Goal: Book appointment/travel/reservation

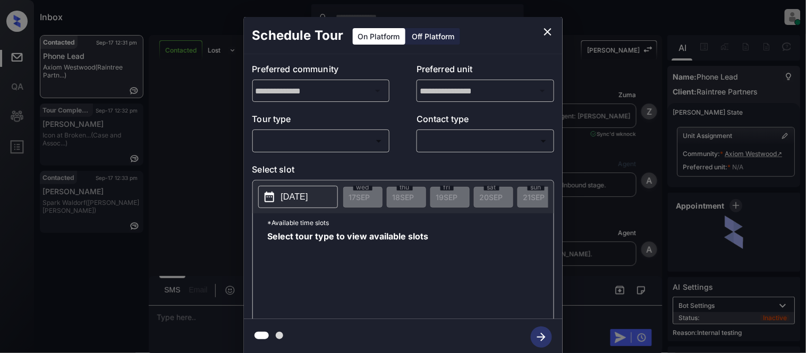
scroll to position [222, 0]
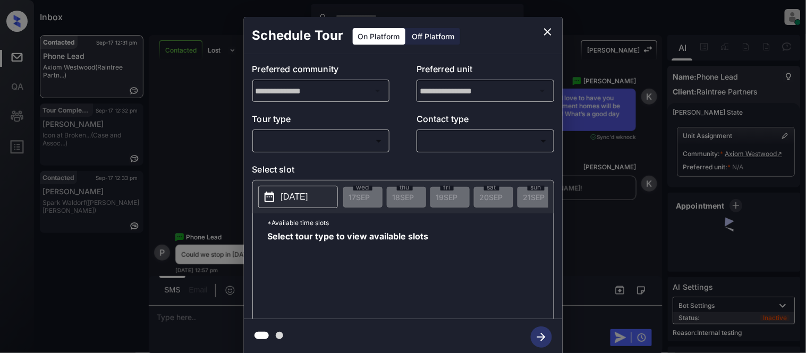
click at [344, 142] on body "Inbox Kristina Cataag Online Set yourself offline Set yourself on break Profile…" at bounding box center [403, 176] width 806 height 353
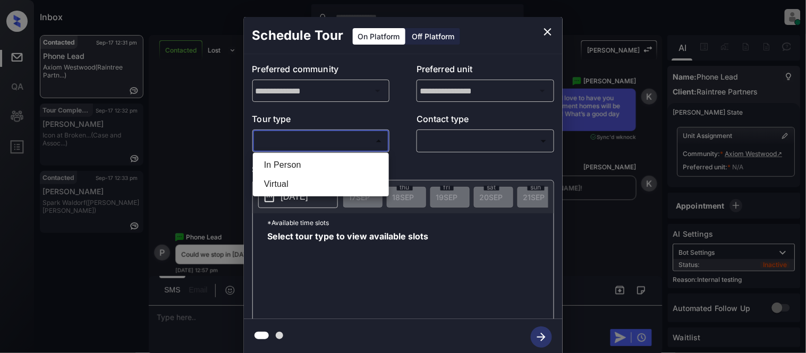
click at [316, 163] on li "In Person" at bounding box center [320, 165] width 131 height 19
type input "********"
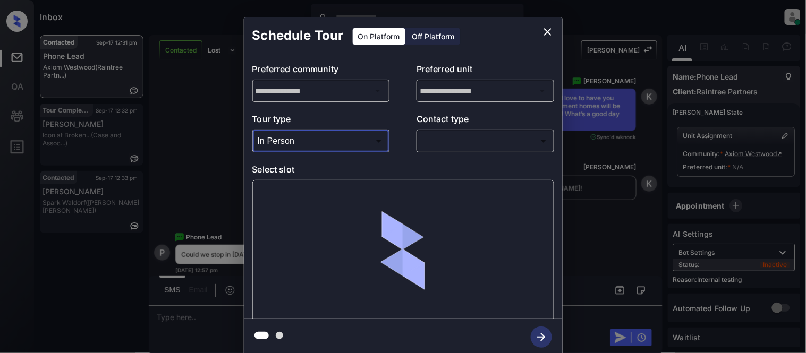
click at [416, 139] on div "​ ​" at bounding box center [485, 141] width 138 height 23
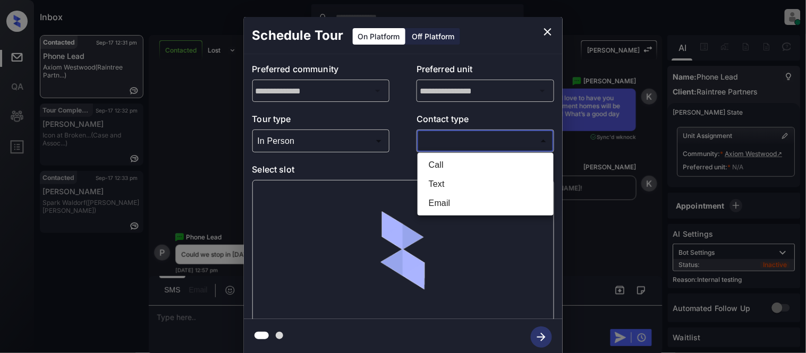
click at [427, 142] on body "Inbox Kristina Cataag Online Set yourself offline Set yourself on break Profile…" at bounding box center [403, 176] width 806 height 353
click at [433, 184] on li "Text" at bounding box center [485, 184] width 131 height 19
type input "****"
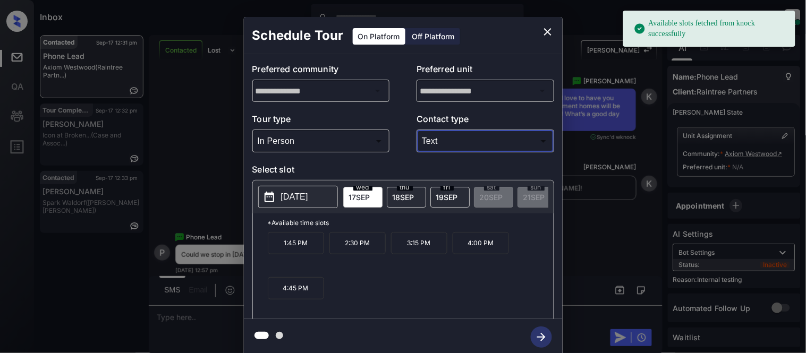
click at [301, 199] on p "2025-09-17" at bounding box center [294, 197] width 27 height 13
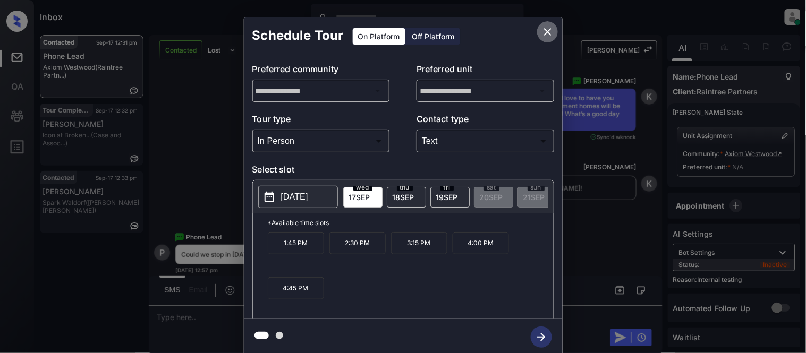
click at [548, 28] on icon "close" at bounding box center [547, 31] width 13 height 13
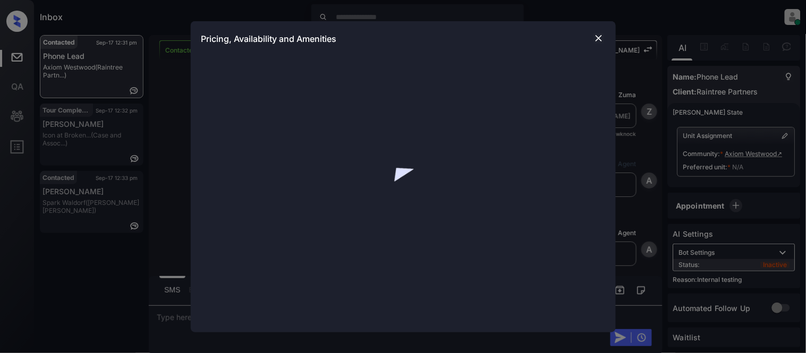
scroll to position [222, 0]
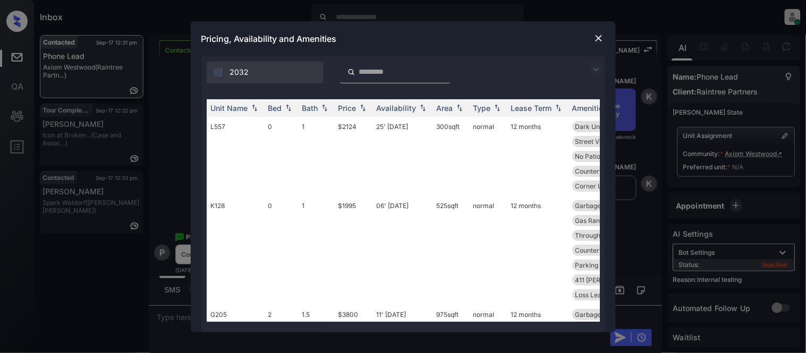
click at [593, 69] on img at bounding box center [596, 69] width 13 height 13
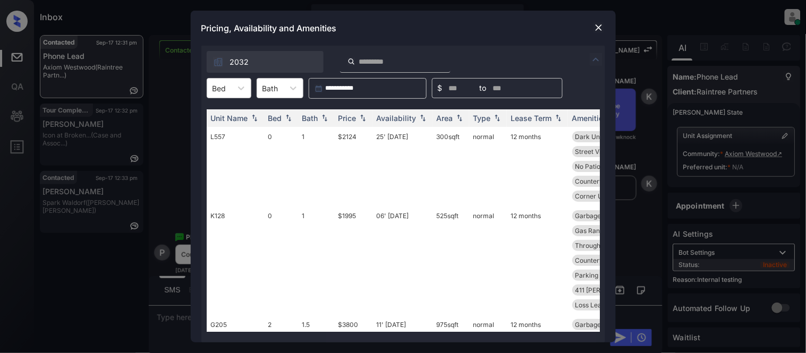
click at [233, 76] on div "**********" at bounding box center [403, 194] width 404 height 297
click at [232, 97] on div at bounding box center [241, 88] width 19 height 19
click at [597, 30] on img at bounding box center [598, 27] width 11 height 11
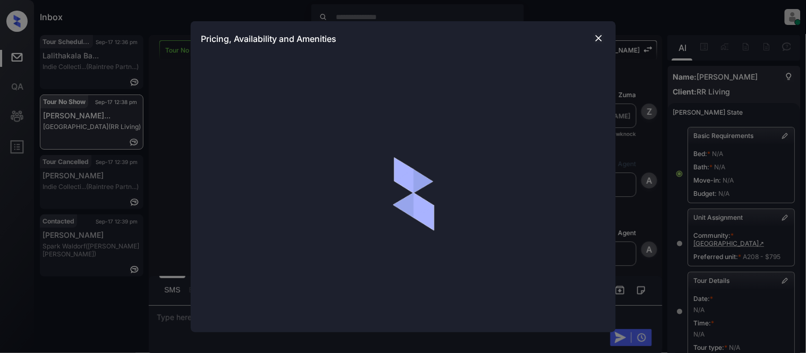
scroll to position [3222, 0]
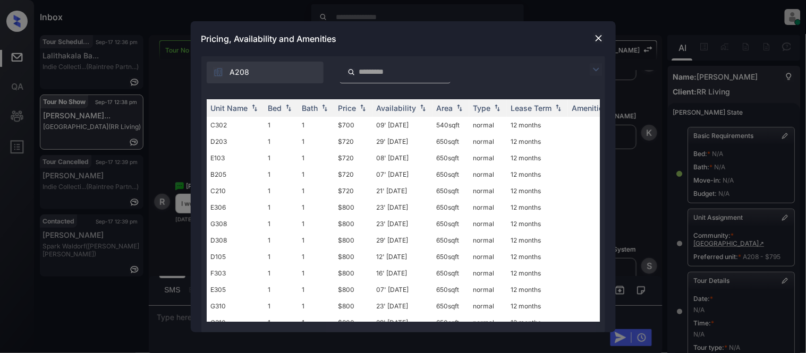
click at [597, 68] on img at bounding box center [596, 69] width 13 height 13
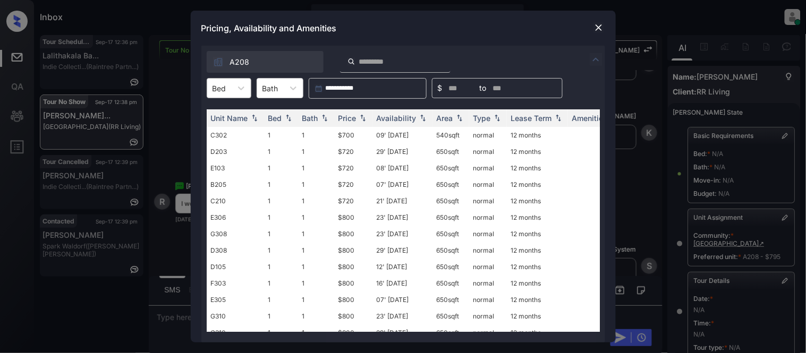
click at [226, 86] on div "Bed" at bounding box center [219, 88] width 24 height 15
click at [226, 112] on div "1" at bounding box center [229, 114] width 45 height 19
click at [390, 114] on div "Availability" at bounding box center [397, 118] width 40 height 9
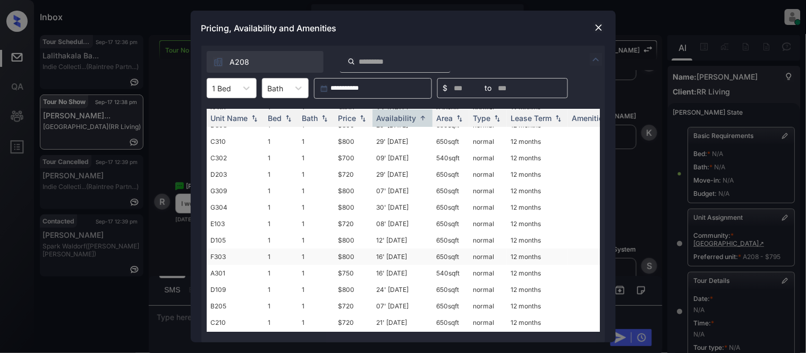
scroll to position [94, 0]
click at [252, 90] on div at bounding box center [246, 88] width 19 height 19
click at [215, 151] on td "G309" at bounding box center [235, 159] width 57 height 16
click at [217, 134] on td "D203" at bounding box center [235, 142] width 57 height 16
click at [227, 95] on div "1 Bed" at bounding box center [222, 88] width 30 height 15
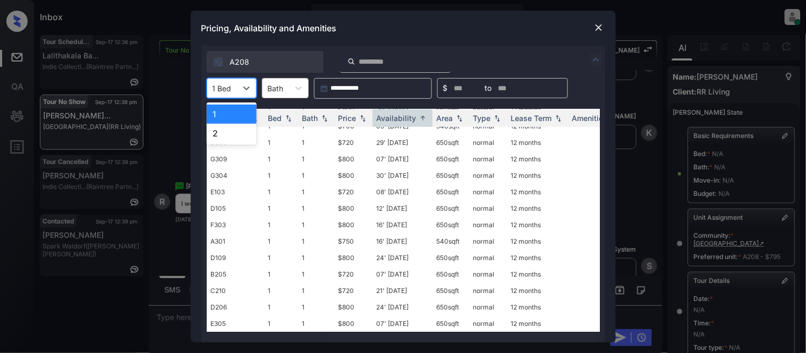
click at [227, 130] on div "2" at bounding box center [232, 133] width 50 height 19
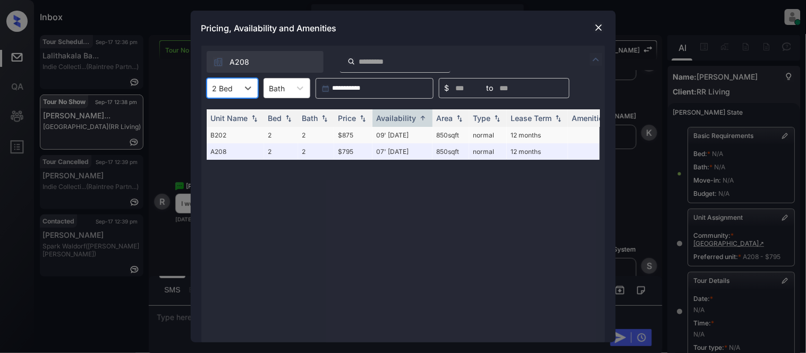
scroll to position [0, 0]
click at [593, 30] on img at bounding box center [598, 27] width 11 height 11
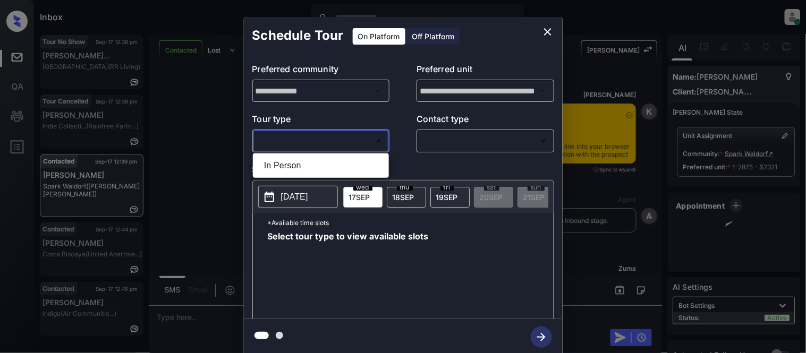
scroll to position [2213, 0]
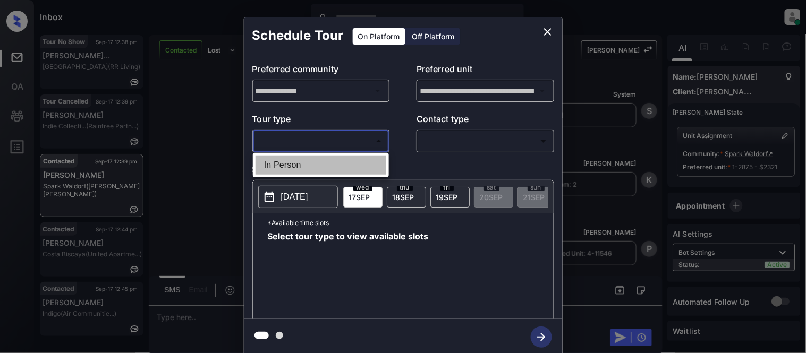
click at [295, 167] on li "In Person" at bounding box center [320, 165] width 131 height 19
type input "********"
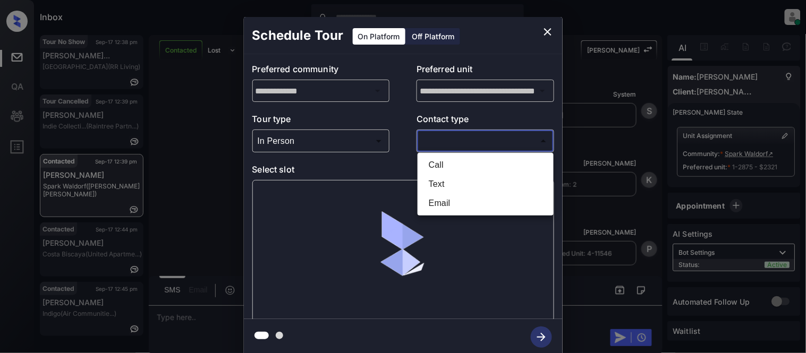
click at [437, 138] on body "Inbox Kristina Cataag Online Set yourself offline Set yourself on break Profile…" at bounding box center [403, 176] width 806 height 353
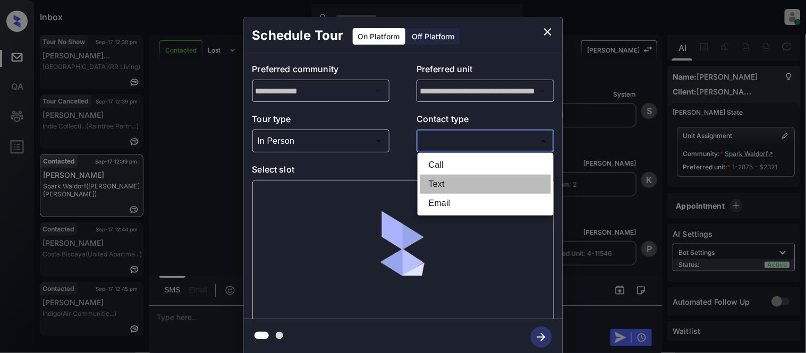
click at [436, 179] on li "Text" at bounding box center [485, 184] width 131 height 19
click at [427, 182] on li "Text" at bounding box center [485, 184] width 131 height 19
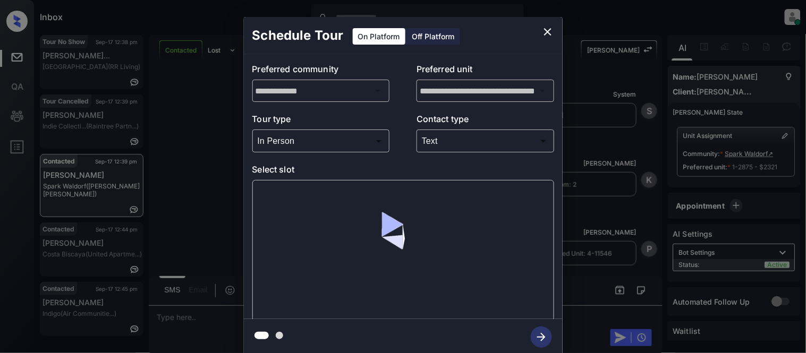
type input "****"
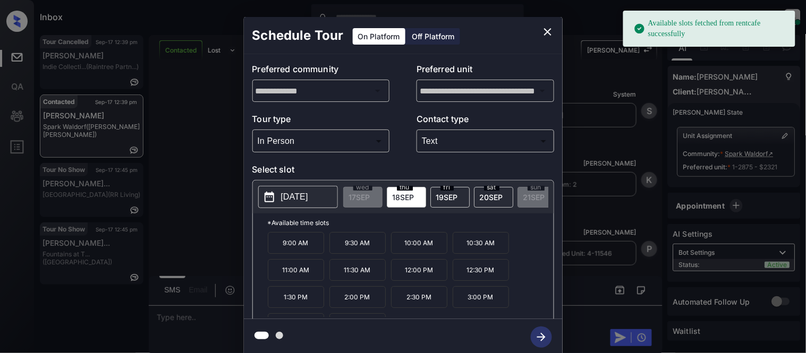
click at [388, 192] on div "thu 18 SEP" at bounding box center [406, 197] width 39 height 21
drag, startPoint x: 278, startPoint y: 250, endPoint x: 330, endPoint y: 250, distance: 52.1
click at [330, 250] on div "9:00 AM 9:30 AM 10:00 AM 10:30 AM 11:00 AM 11:30 AM 12:00 PM 12:30 PM 1:30 PM 2…" at bounding box center [411, 274] width 286 height 85
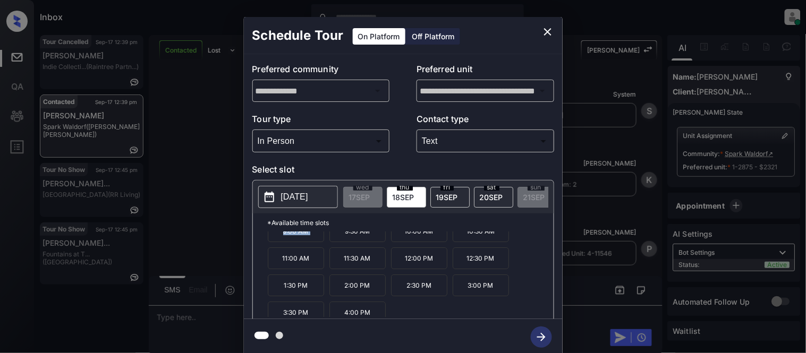
scroll to position [18, 0]
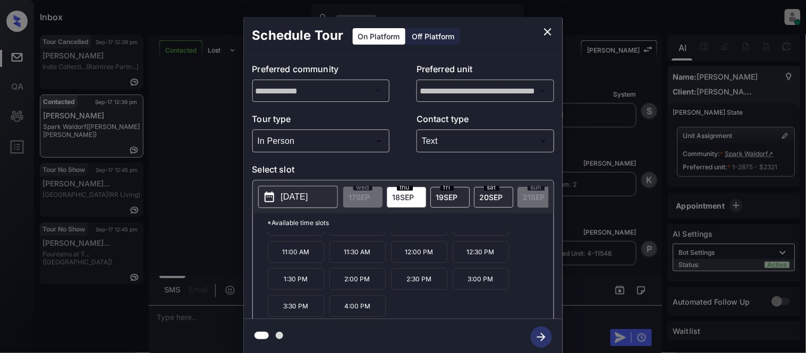
click at [545, 35] on icon "close" at bounding box center [547, 31] width 7 height 7
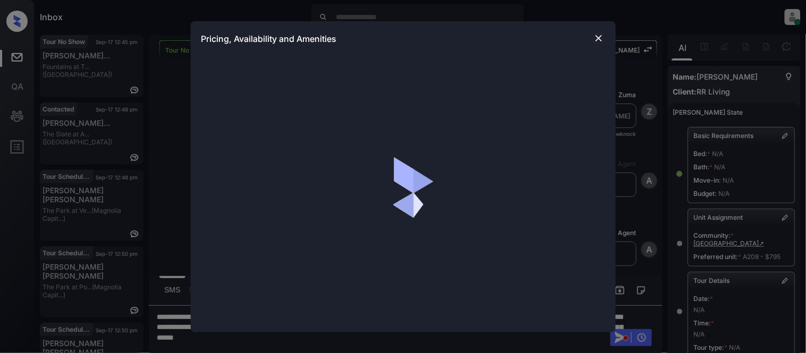
scroll to position [6687, 0]
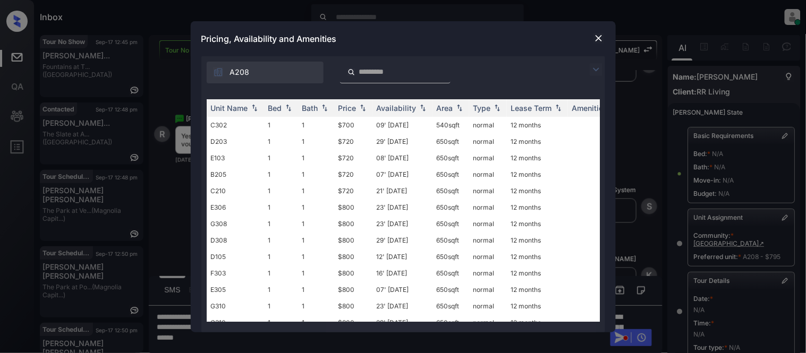
click at [591, 70] on img at bounding box center [596, 69] width 13 height 13
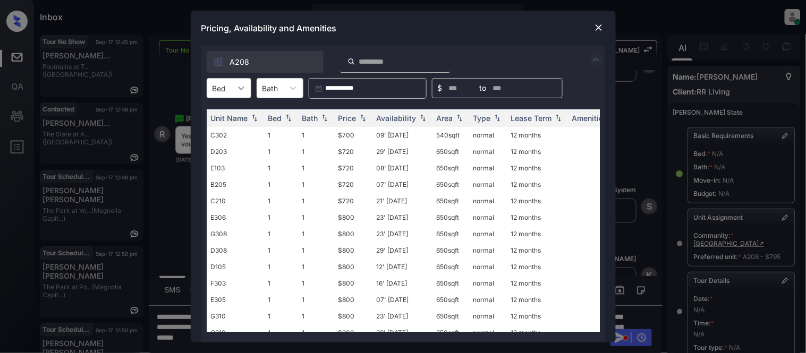
click at [242, 93] on div at bounding box center [241, 88] width 19 height 19
click at [232, 128] on div "2" at bounding box center [229, 133] width 45 height 19
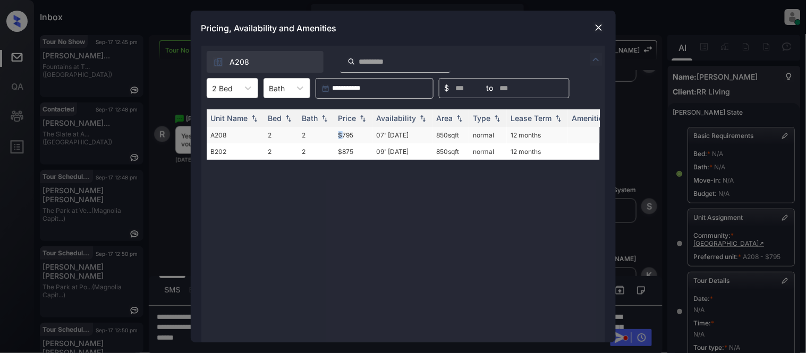
click at [363, 141] on td "$795" at bounding box center [353, 135] width 38 height 16
copy td "$795"
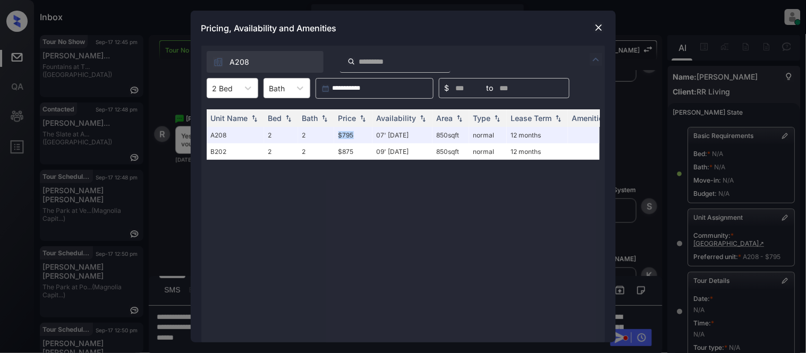
click at [593, 30] on img at bounding box center [598, 27] width 11 height 11
